Goal: Navigation & Orientation: Find specific page/section

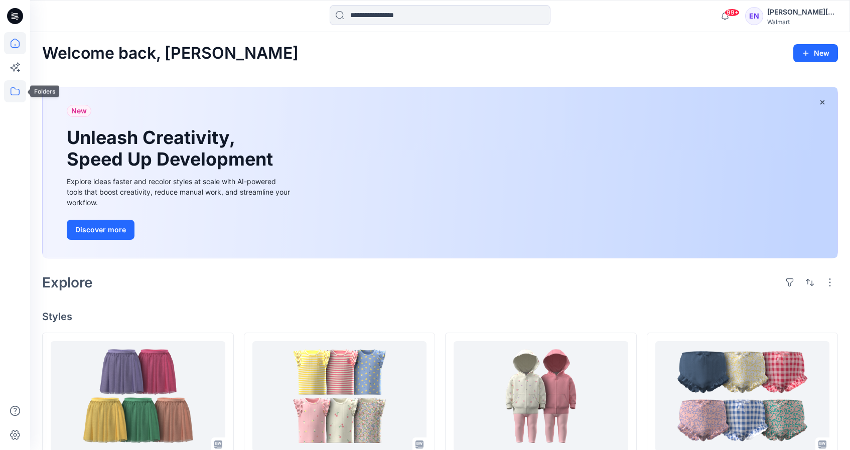
click at [18, 94] on icon at bounding box center [15, 91] width 22 height 22
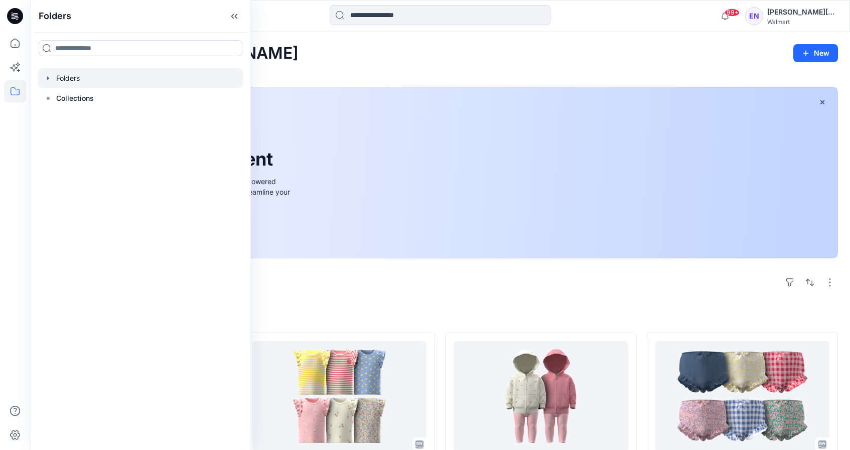
click at [79, 76] on div at bounding box center [140, 78] width 205 height 20
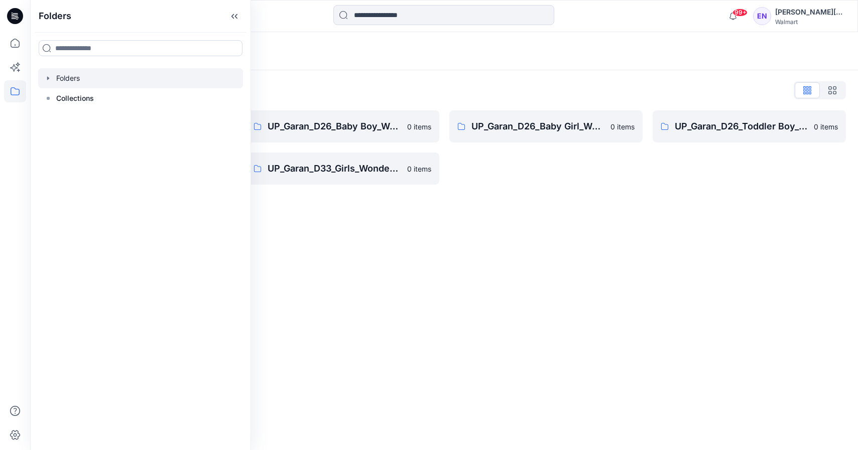
click at [540, 176] on div "UP_Garan_D26_Baby Girl_Wonder Nation 0 items" at bounding box center [545, 147] width 193 height 74
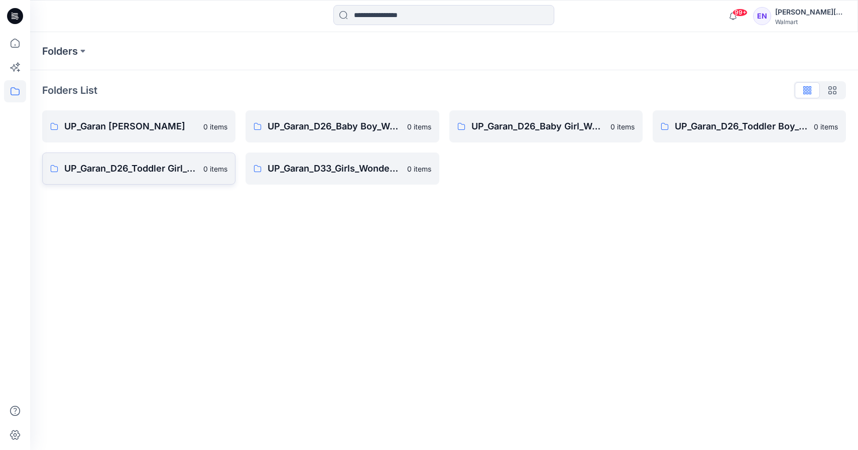
click at [174, 167] on p "UP_Garan_D26_Toddler Girl_Wonder_Nation" at bounding box center [130, 169] width 133 height 14
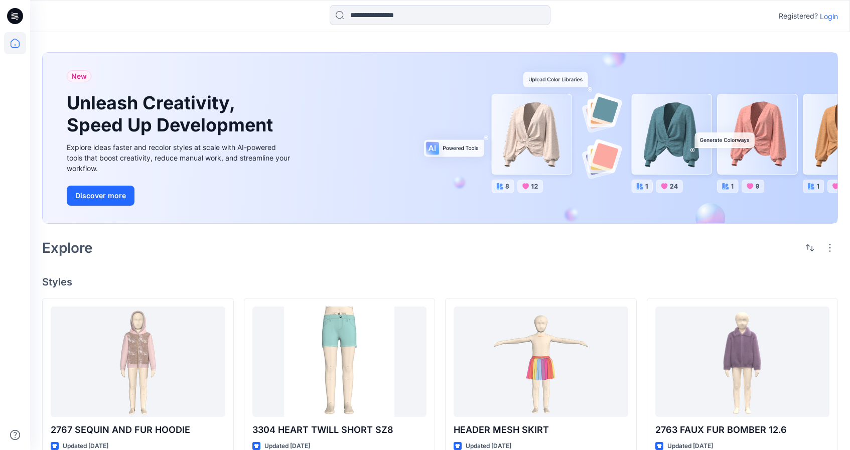
click at [829, 14] on p "Login" at bounding box center [829, 16] width 18 height 11
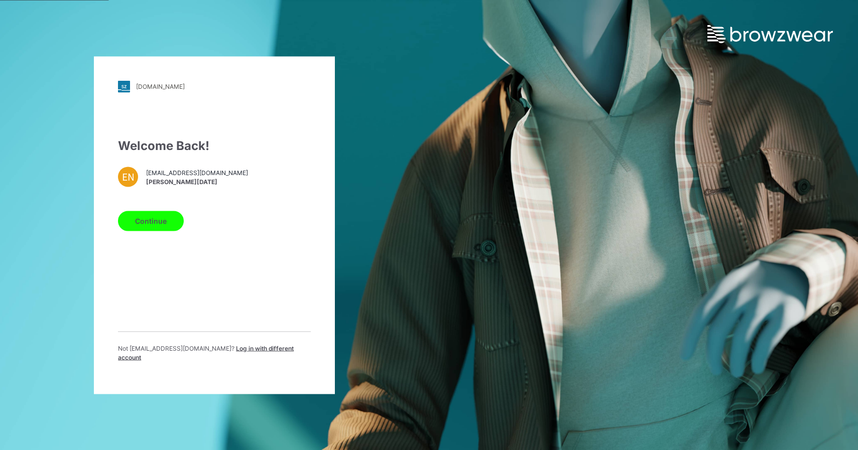
click at [172, 217] on button "Continue" at bounding box center [151, 221] width 66 height 20
click at [148, 225] on button "Continue" at bounding box center [151, 221] width 66 height 20
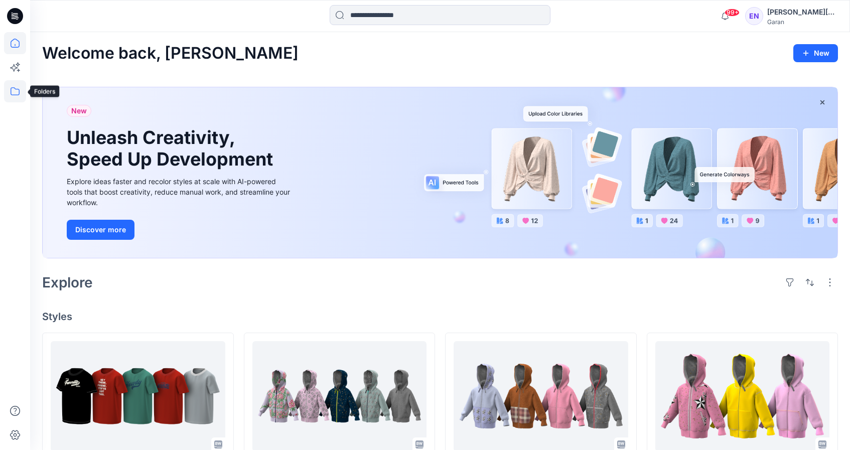
click at [19, 97] on icon at bounding box center [15, 91] width 22 height 22
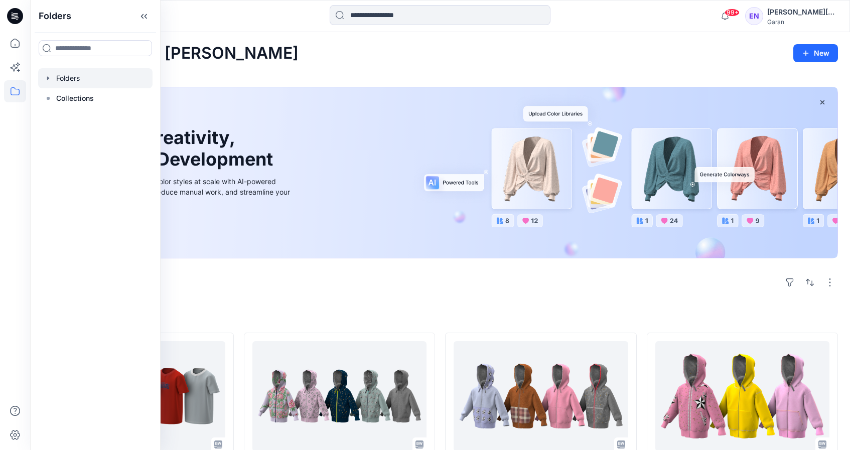
click at [81, 81] on div at bounding box center [95, 78] width 114 height 20
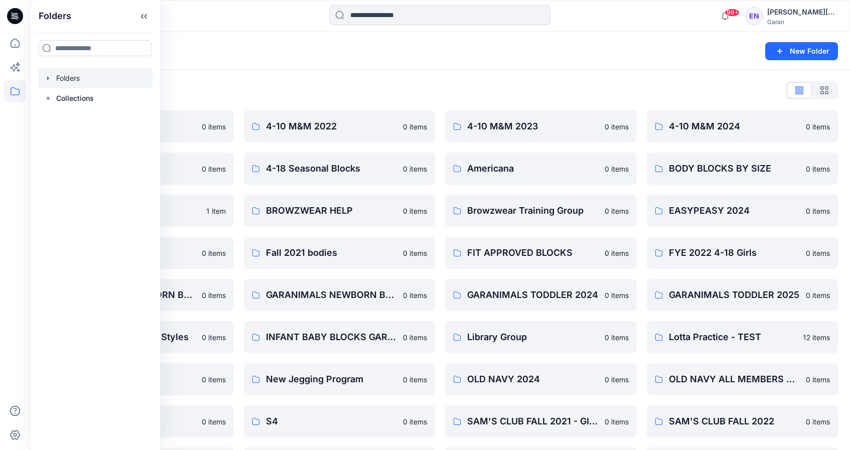
click at [582, 78] on div "Folders List 4-10 M&M 2021 0 items 4-10 M&M 2025 0 items Browzwear 1 item EASYP…" at bounding box center [440, 344] width 820 height 548
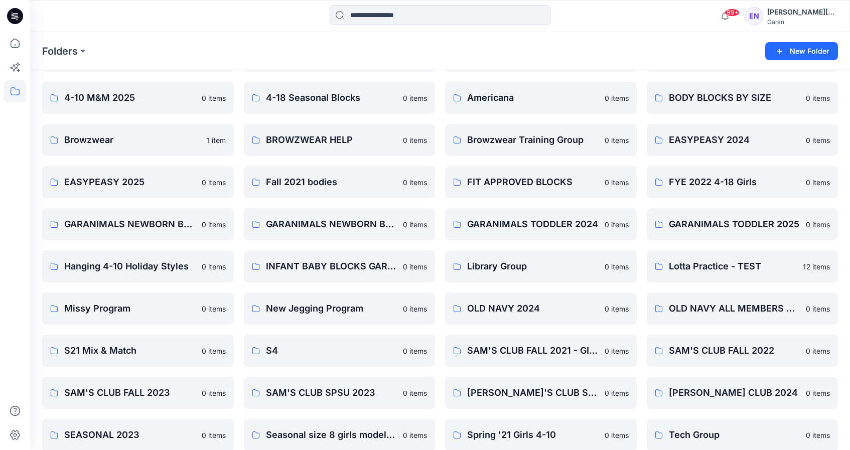
scroll to position [58, 0]
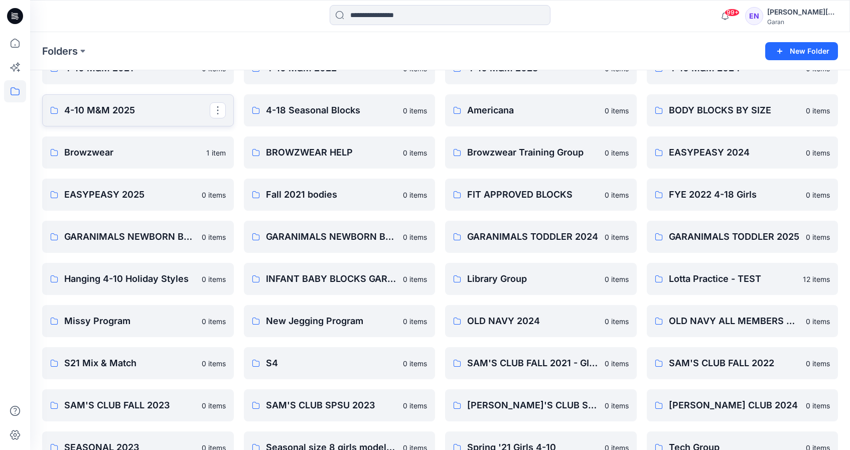
click at [120, 116] on p "4-10 M&M 2025" at bounding box center [137, 110] width 146 height 14
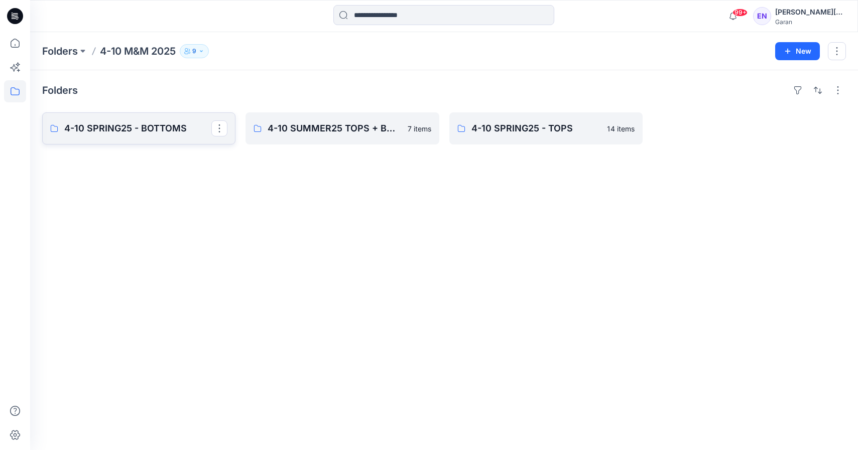
click at [190, 123] on p "4-10 SPRING25 - BOTTOMS" at bounding box center [137, 128] width 147 height 14
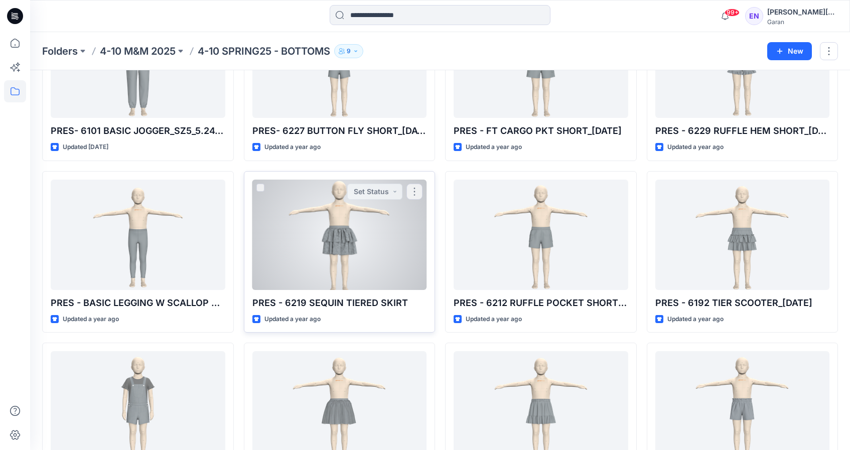
scroll to position [180, 0]
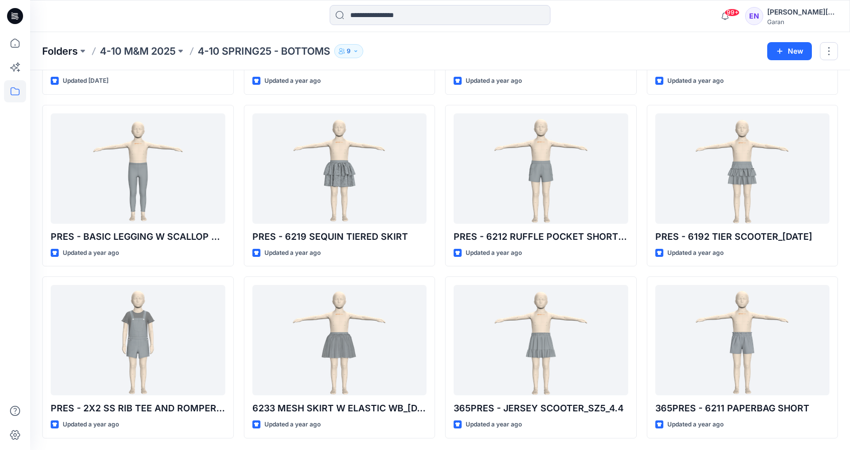
click at [73, 47] on p "Folders" at bounding box center [60, 51] width 36 height 14
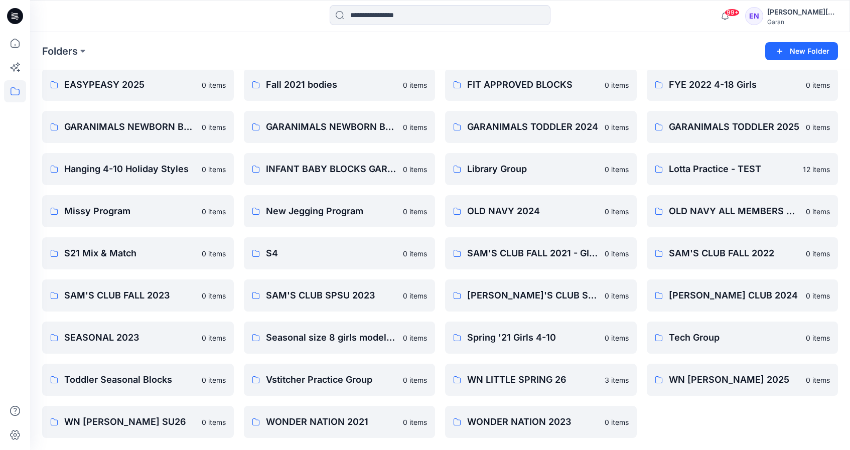
scroll to position [168, 0]
click at [766, 127] on p "GARANIMALS TODDLER 2025" at bounding box center [734, 127] width 131 height 14
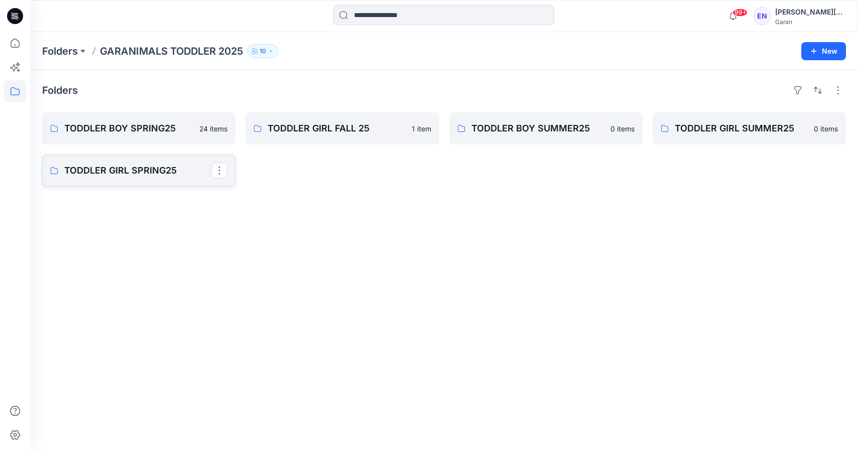
click at [110, 172] on p "TODDLER GIRL SPRING25" at bounding box center [137, 171] width 147 height 14
